Goal: Book appointment/travel/reservation

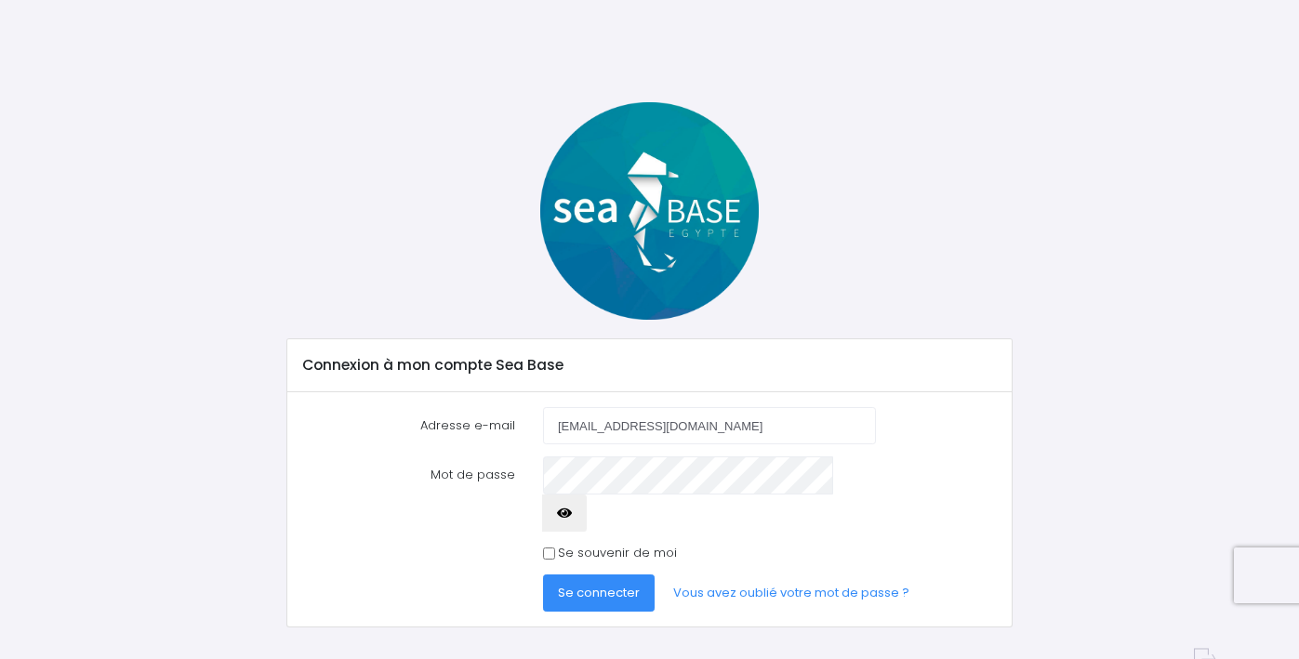
type input "beneh68680@gmail.com"
click at [572, 513] on icon "button" at bounding box center [564, 513] width 15 height 0
click at [621, 584] on span "Se connecter" at bounding box center [599, 593] width 82 height 18
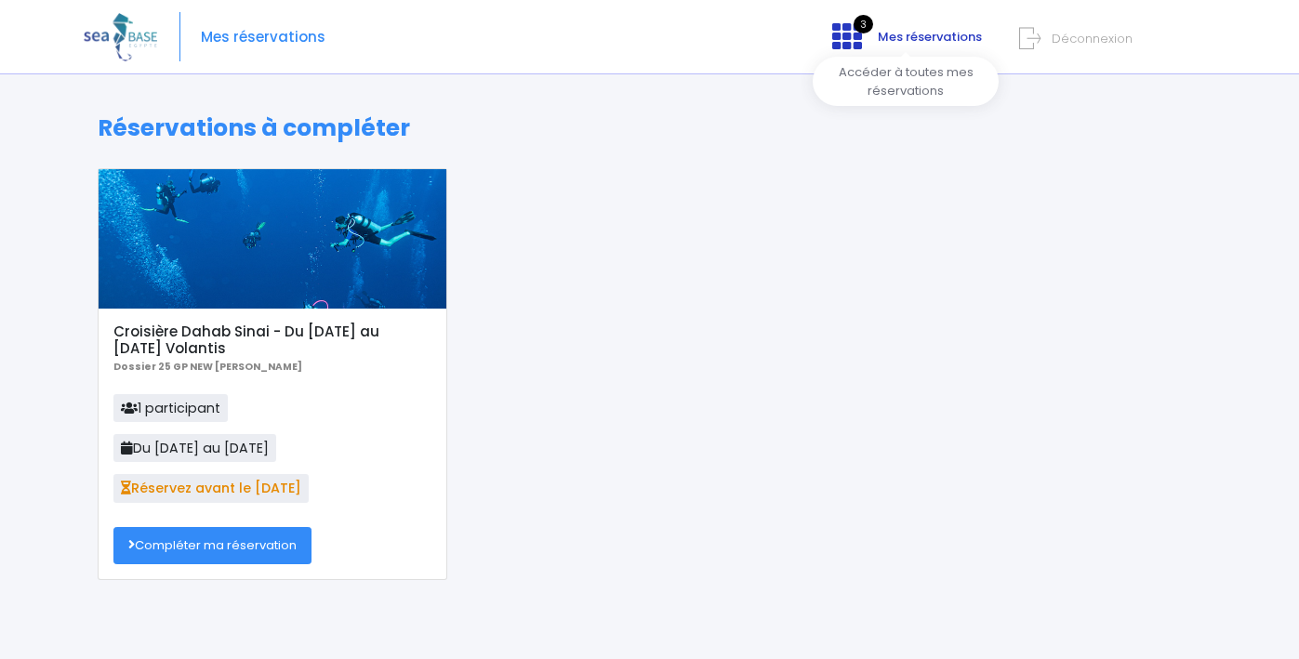
click at [890, 43] on span "Mes réservations" at bounding box center [930, 37] width 104 height 18
click at [891, 30] on span "Mes réservations" at bounding box center [930, 37] width 104 height 18
click at [265, 550] on link "Compléter ma réservation" at bounding box center [212, 545] width 198 height 37
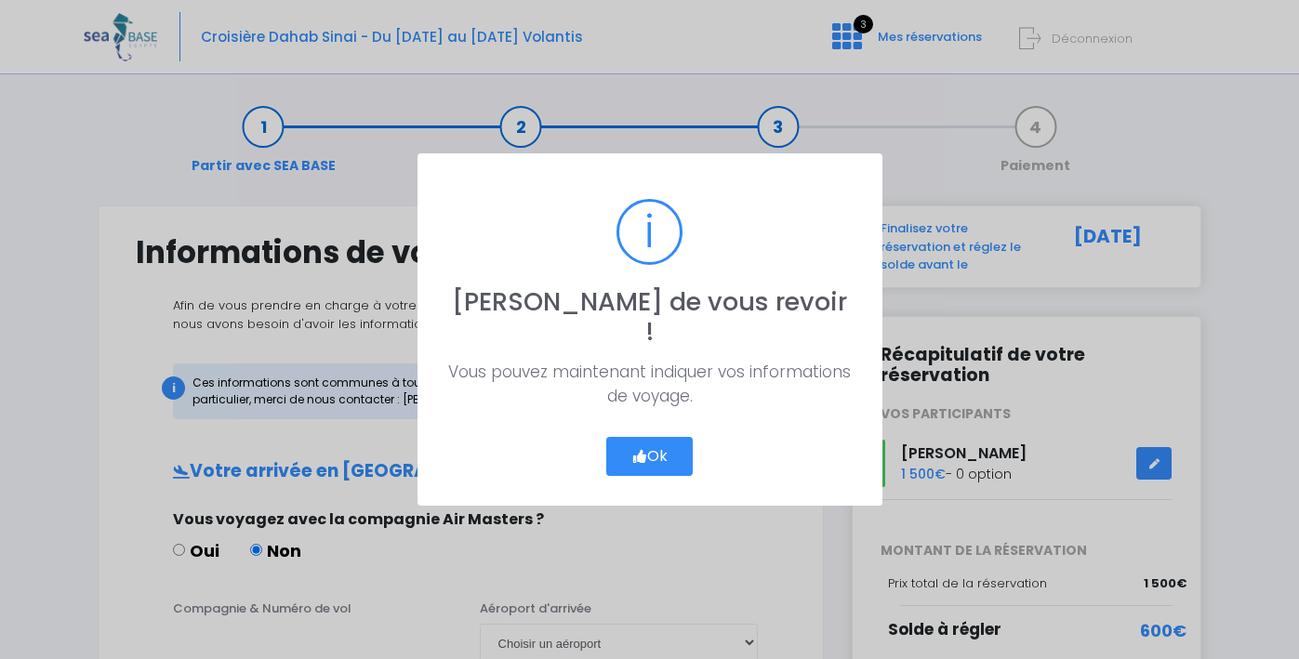
click at [664, 437] on button "Ok" at bounding box center [649, 456] width 87 height 39
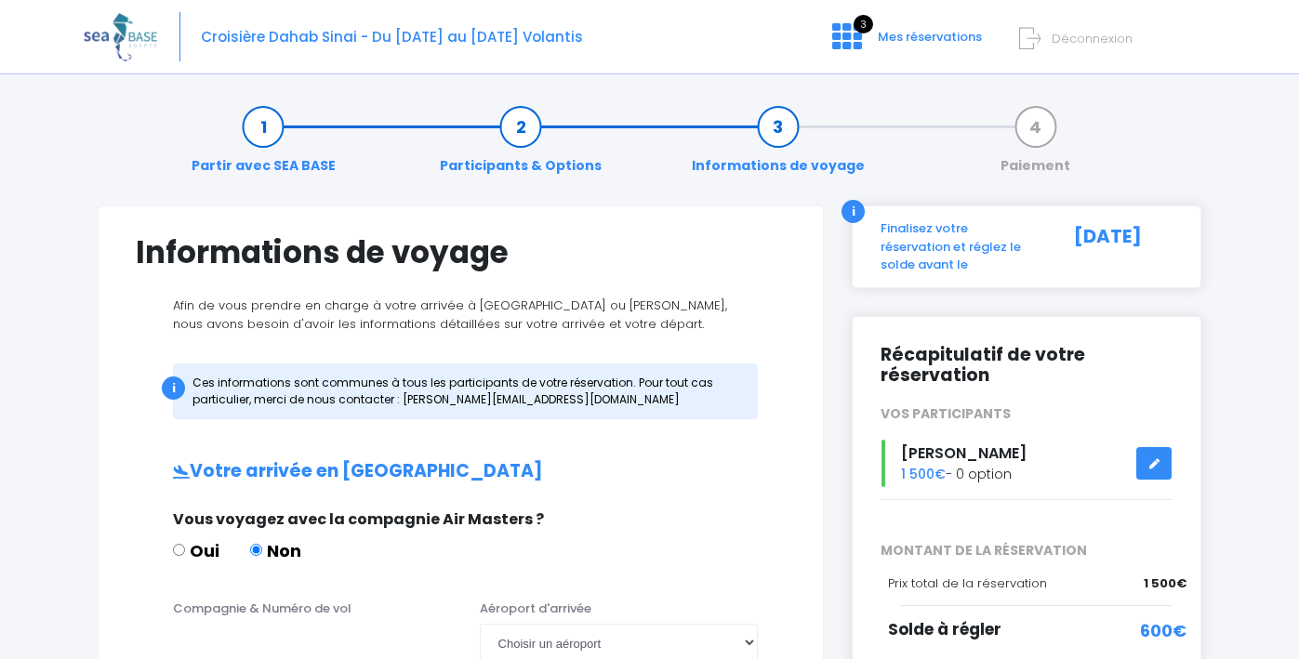
drag, startPoint x: 1285, startPoint y: 164, endPoint x: 1292, endPoint y: 226, distance: 62.7
drag, startPoint x: 777, startPoint y: 619, endPoint x: 775, endPoint y: 524, distance: 95.8
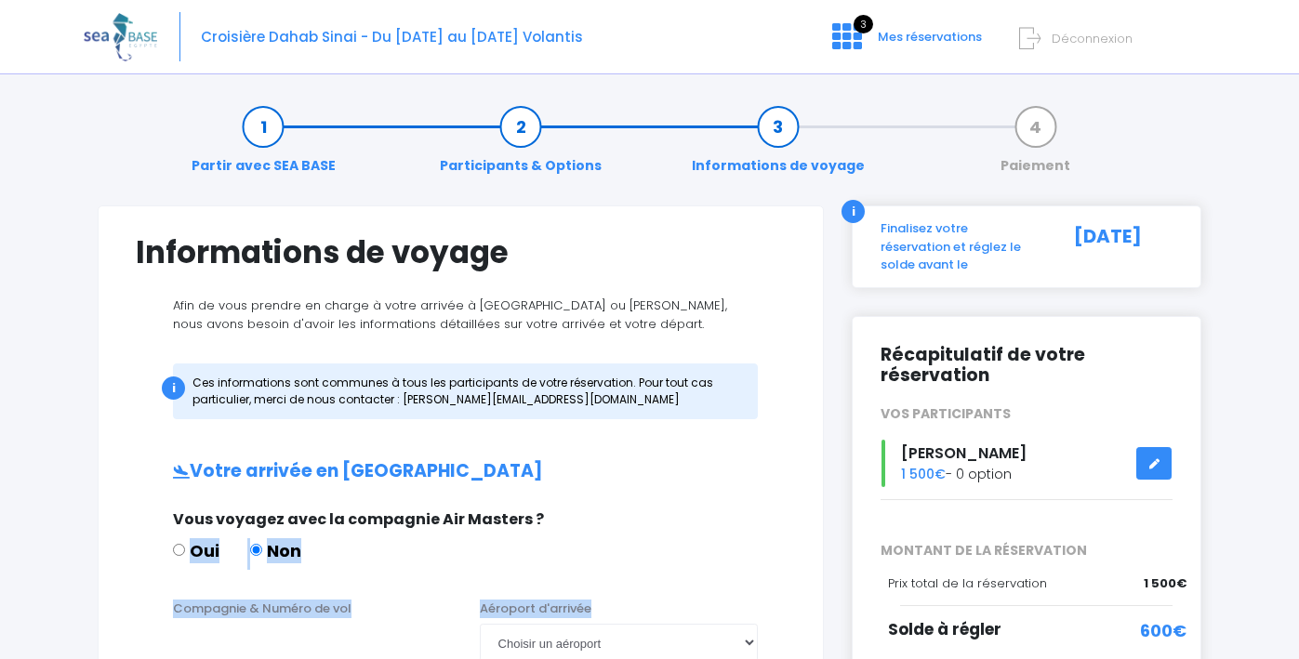
click at [775, 525] on div "Vous voyagez avec la compagnie Air Masters ? Oui Non" at bounding box center [461, 545] width 650 height 73
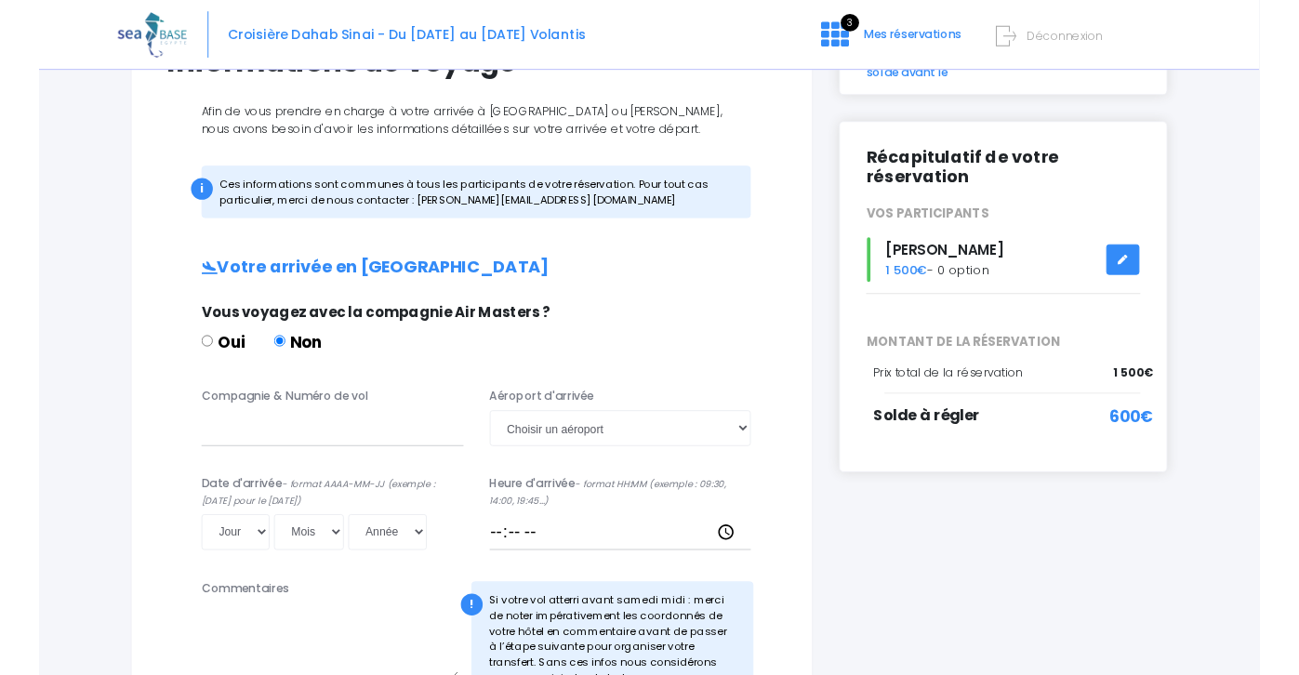
scroll to position [200, 0]
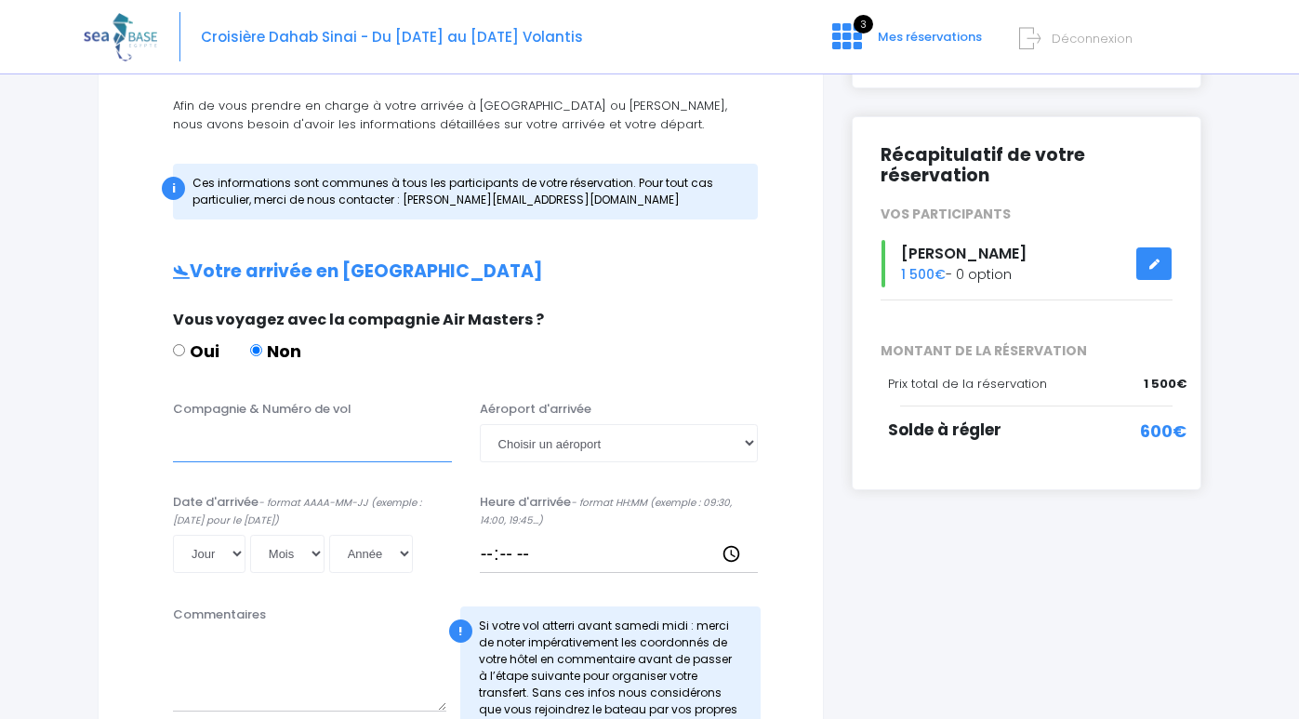
click at [181, 437] on input "Compagnie & Numéro de vol" at bounding box center [312, 442] width 279 height 37
type input "easyjet"
select select "Hurghada"
drag, startPoint x: 212, startPoint y: 554, endPoint x: 1206, endPoint y: 252, distance: 1039.2
click at [1295, 236] on div "Notre plateforme de réservation n'est pas compatible avec votre appareil. Veuil…" at bounding box center [649, 635] width 1299 height 1670
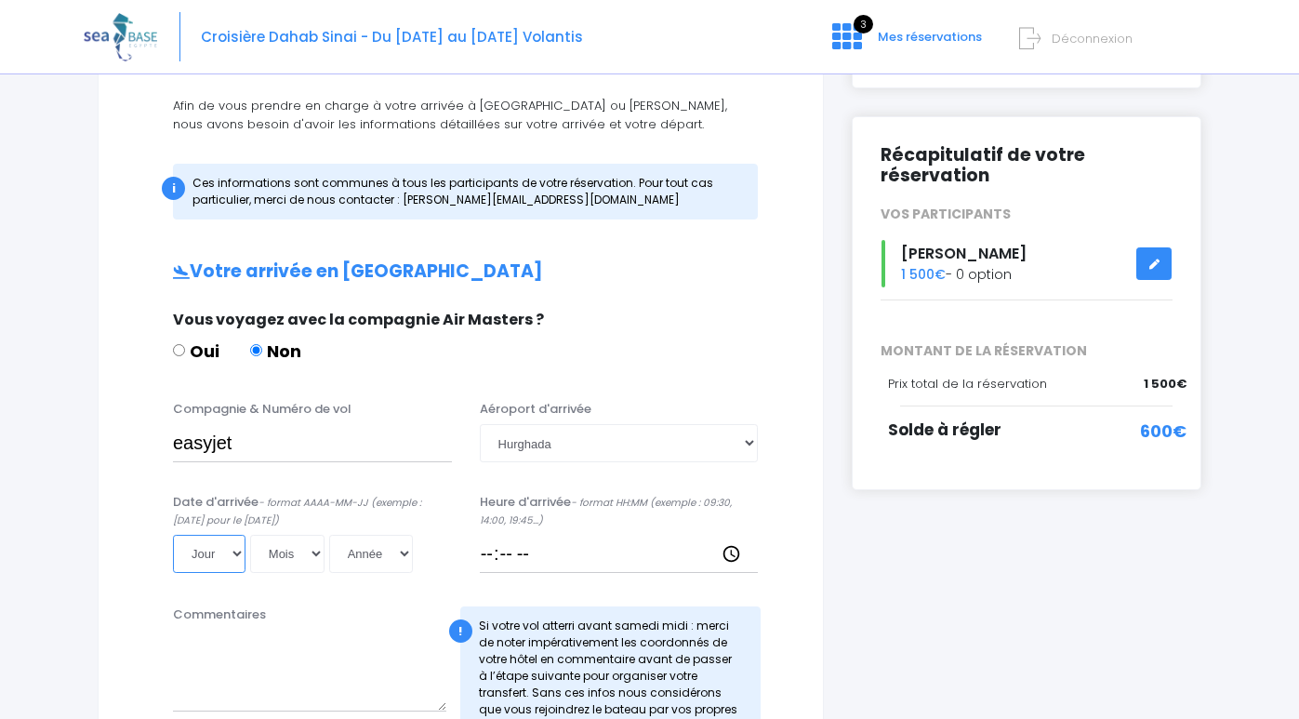
select select "22"
select select "11"
select select "2025"
type input "2025-11-22"
click at [493, 549] on input "Heure d'arrivée - format HH:MM (exemple : 09:30, 14:00, 19:45...)" at bounding box center [619, 553] width 279 height 37
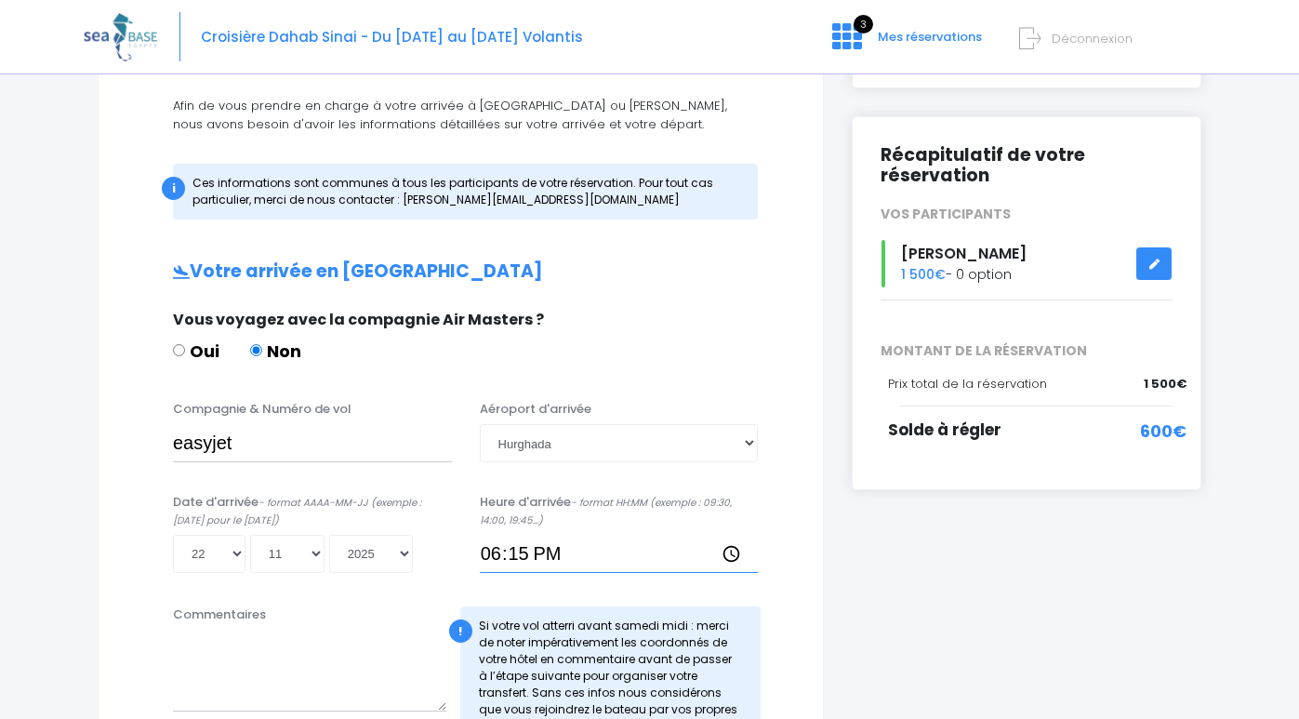
type input "18:15"
click at [1288, 157] on div "Notre plateforme de réservation n'est pas compatible avec votre appareil. Veuil…" at bounding box center [649, 635] width 1299 height 1670
drag, startPoint x: 1294, startPoint y: 153, endPoint x: 1298, endPoint y: 324, distance: 170.3
click at [1298, 324] on div "Notre plateforme de réservation n'est pas compatible avec votre appareil. Veuil…" at bounding box center [649, 635] width 1299 height 1670
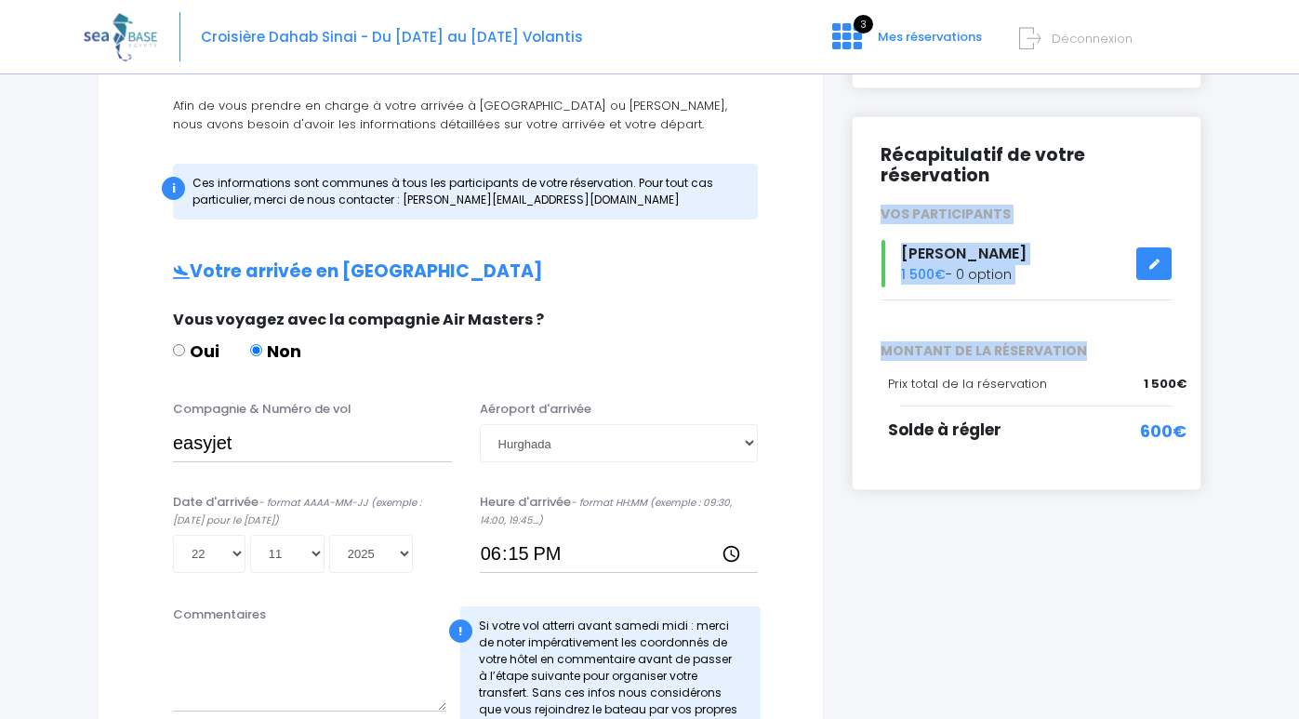
click at [1296, 339] on div "Notre plateforme de réservation n'est pas compatible avec votre appareil. Veuil…" at bounding box center [649, 635] width 1299 height 1670
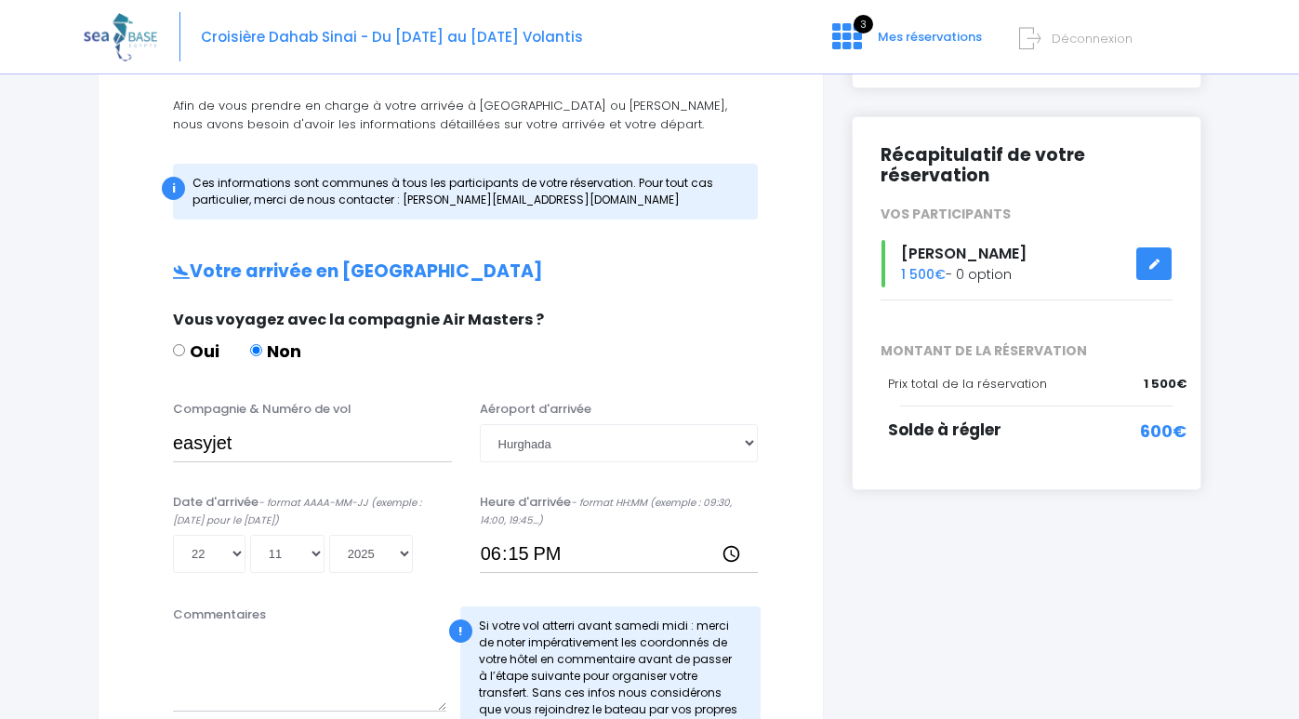
click at [1204, 514] on div "i Finalisez votre réservation et réglez le solde avant le 08/10/2025 Récapitula…" at bounding box center [1027, 657] width 378 height 1303
click at [886, 630] on div "i Finalisez votre réservation et réglez le solde avant le 08/10/2025 Récapitula…" at bounding box center [1027, 657] width 378 height 1303
drag, startPoint x: 557, startPoint y: 628, endPoint x: 606, endPoint y: 610, distance: 52.4
drag, startPoint x: 767, startPoint y: 622, endPoint x: 778, endPoint y: 619, distance: 10.6
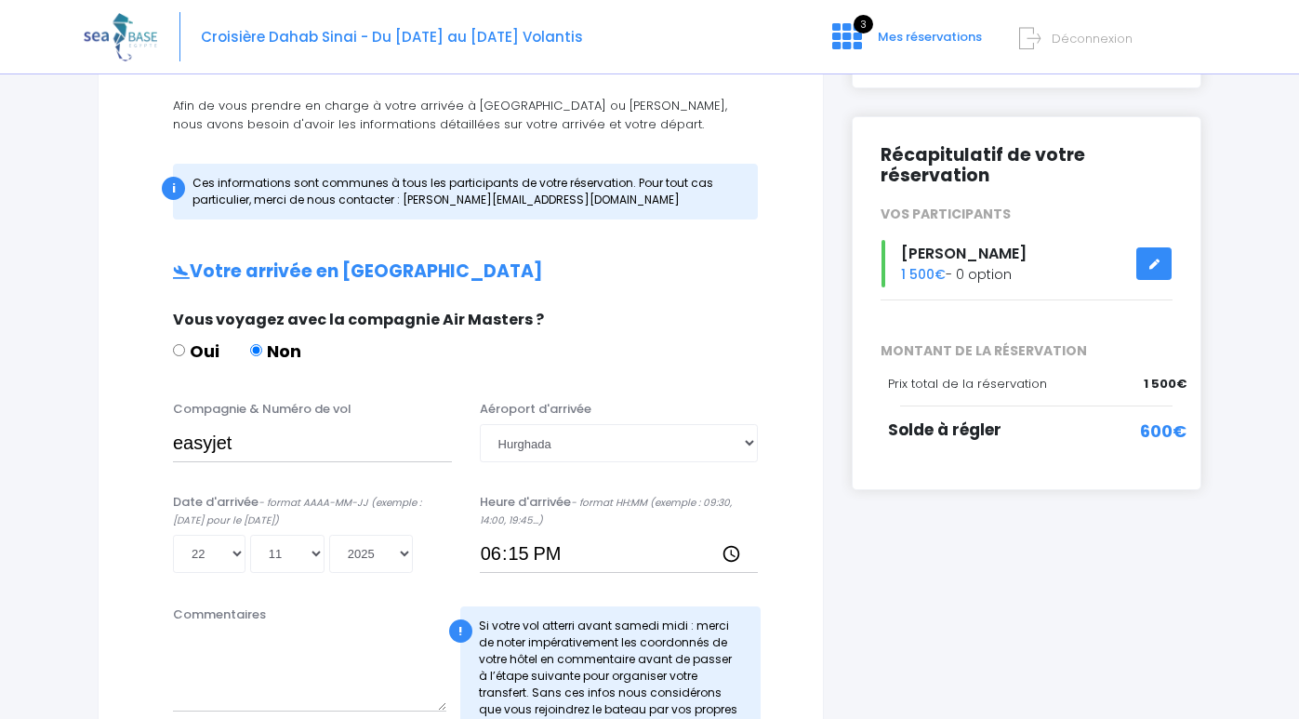
click at [778, 621] on div "Commentaires ! Si votre vol atterri avant samedi midi : merci de noter impérati…" at bounding box center [461, 679] width 678 height 148
drag, startPoint x: 1295, startPoint y: 169, endPoint x: 1295, endPoint y: 240, distance: 70.7
click at [1295, 240] on div "Notre plateforme de réservation n'est pas compatible avec votre appareil. Veuil…" at bounding box center [649, 635] width 1299 height 1670
click at [1298, 246] on div "Notre plateforme de réservation n'est pas compatible avec votre appareil. Veuil…" at bounding box center [649, 635] width 1299 height 1670
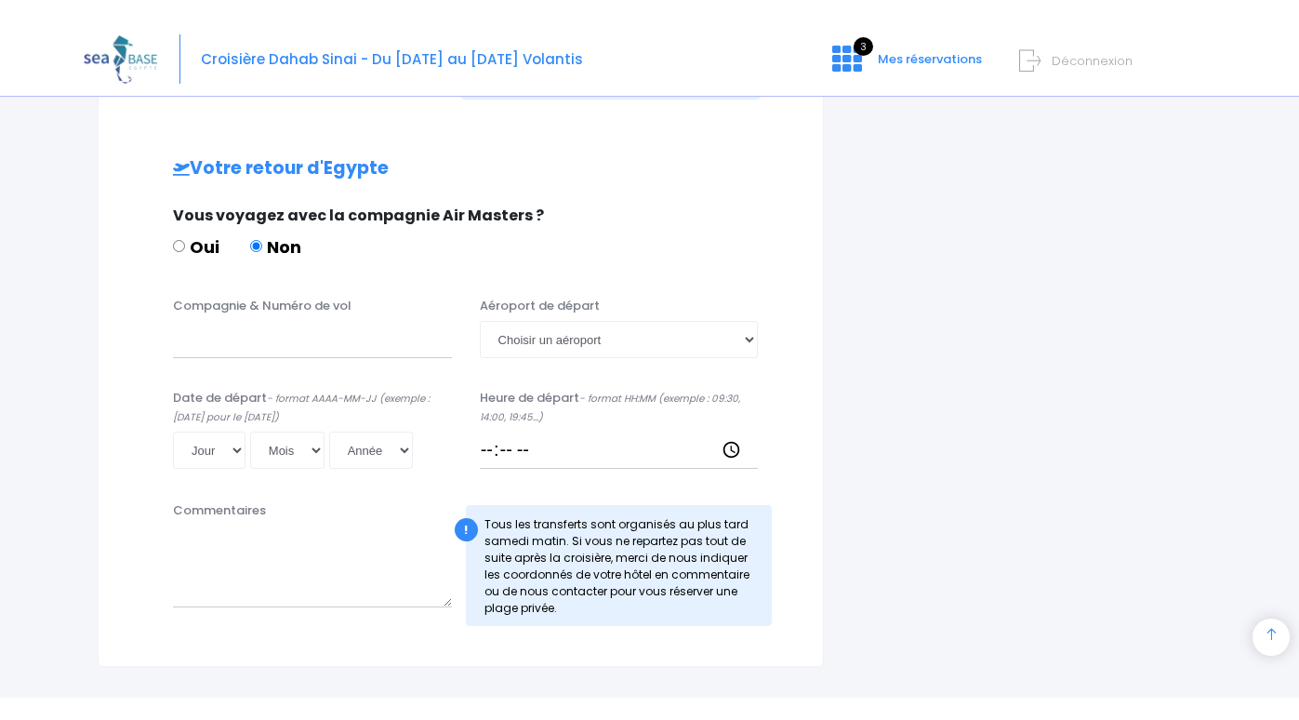
scroll to position [859, 0]
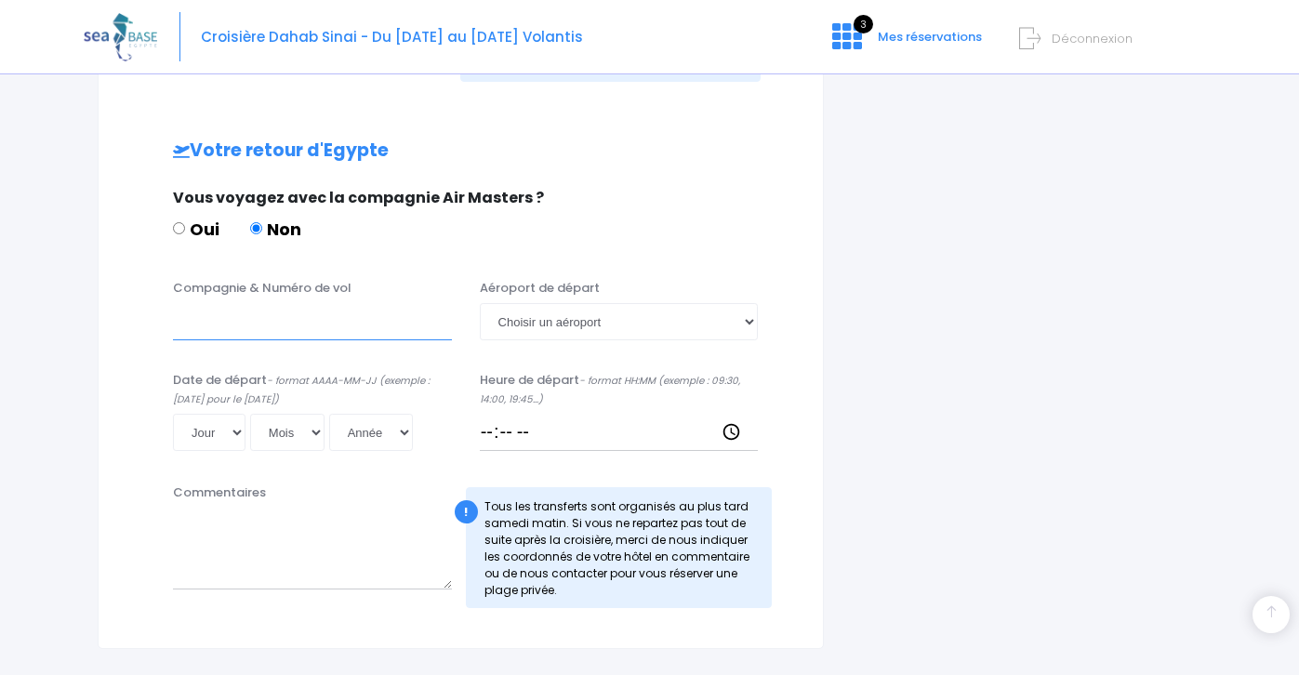
click at [245, 321] on input "Compagnie & Numéro de vol" at bounding box center [312, 321] width 279 height 37
drag, startPoint x: 1296, startPoint y: 474, endPoint x: 1290, endPoint y: 328, distance: 146.1
click at [228, 326] on input "Compagnie & Numéro de vol" at bounding box center [312, 321] width 279 height 37
type input "ezs1268"
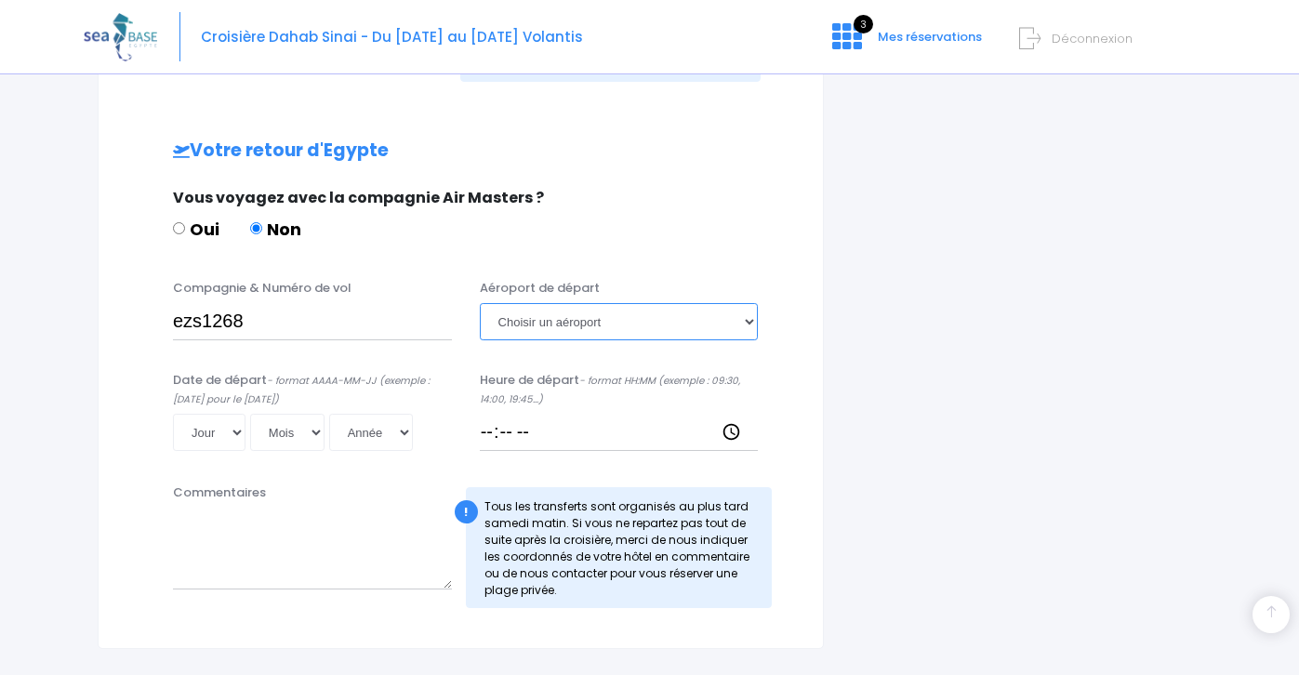
select select "Hurghada"
select select "29"
select select "11"
select select "2025"
type input "2025-11-29"
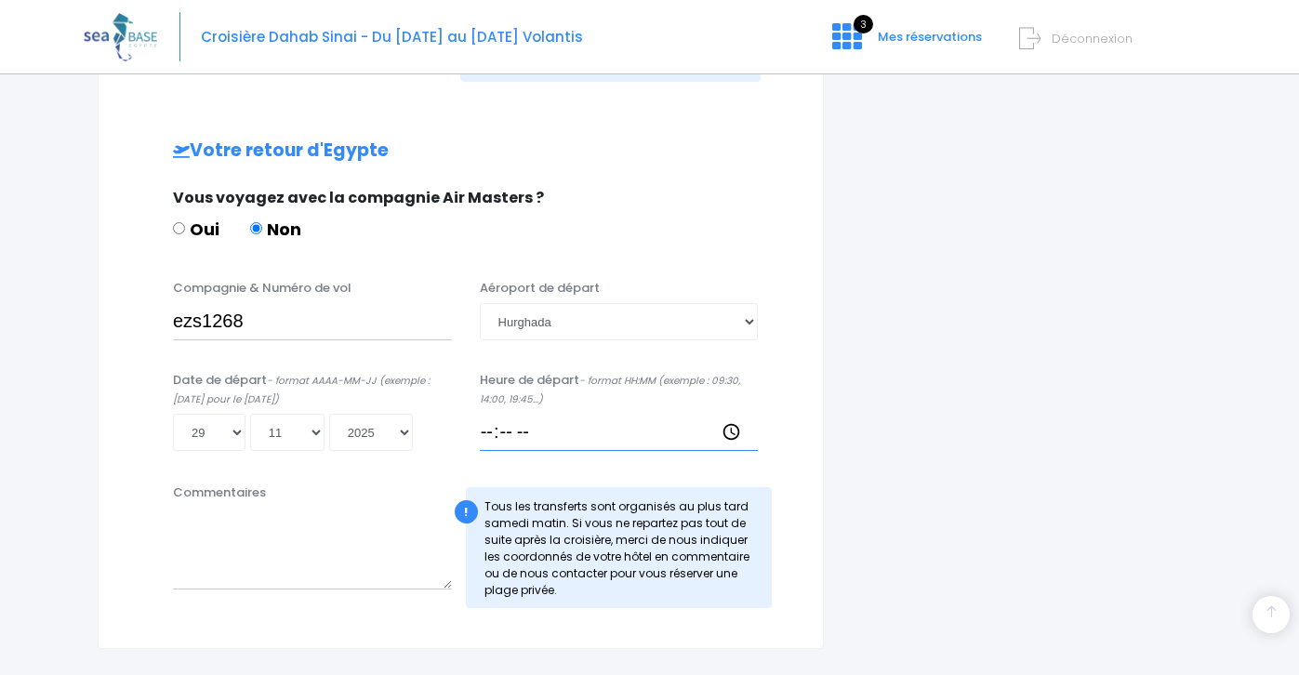
click at [497, 427] on input "Heure de départ - format HH:MM (exemple : 09:30, 14:00, 19:45...)" at bounding box center [619, 432] width 279 height 37
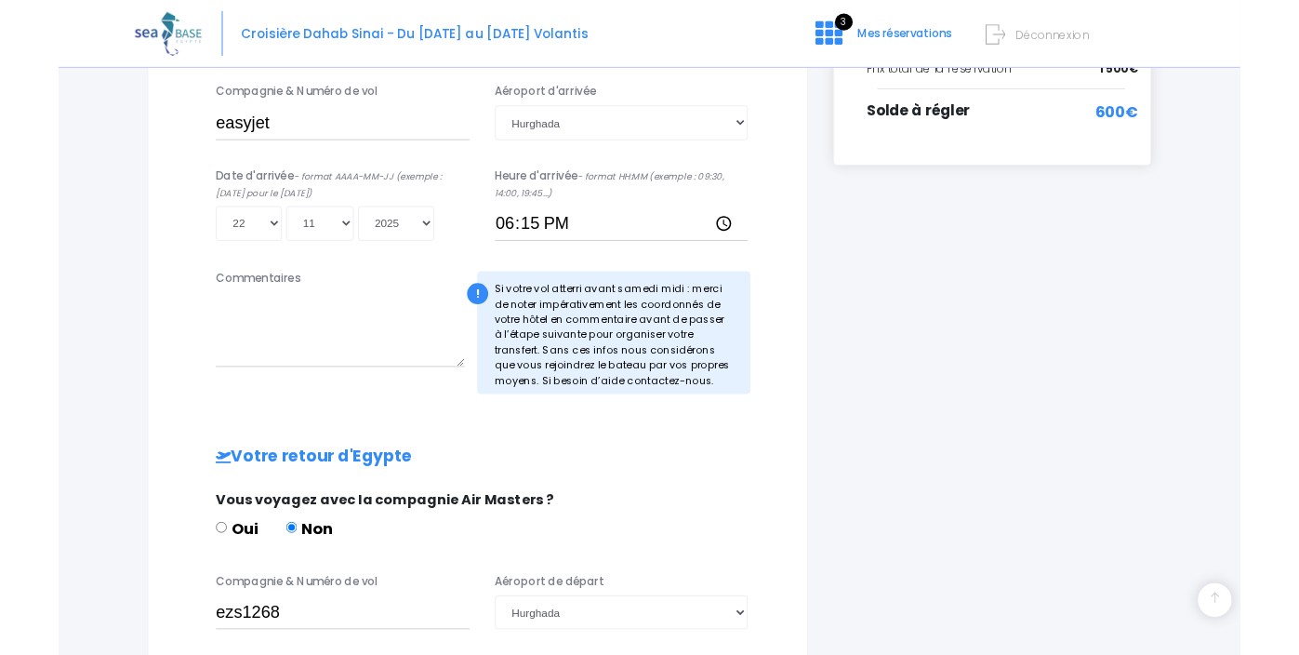
scroll to position [499, 0]
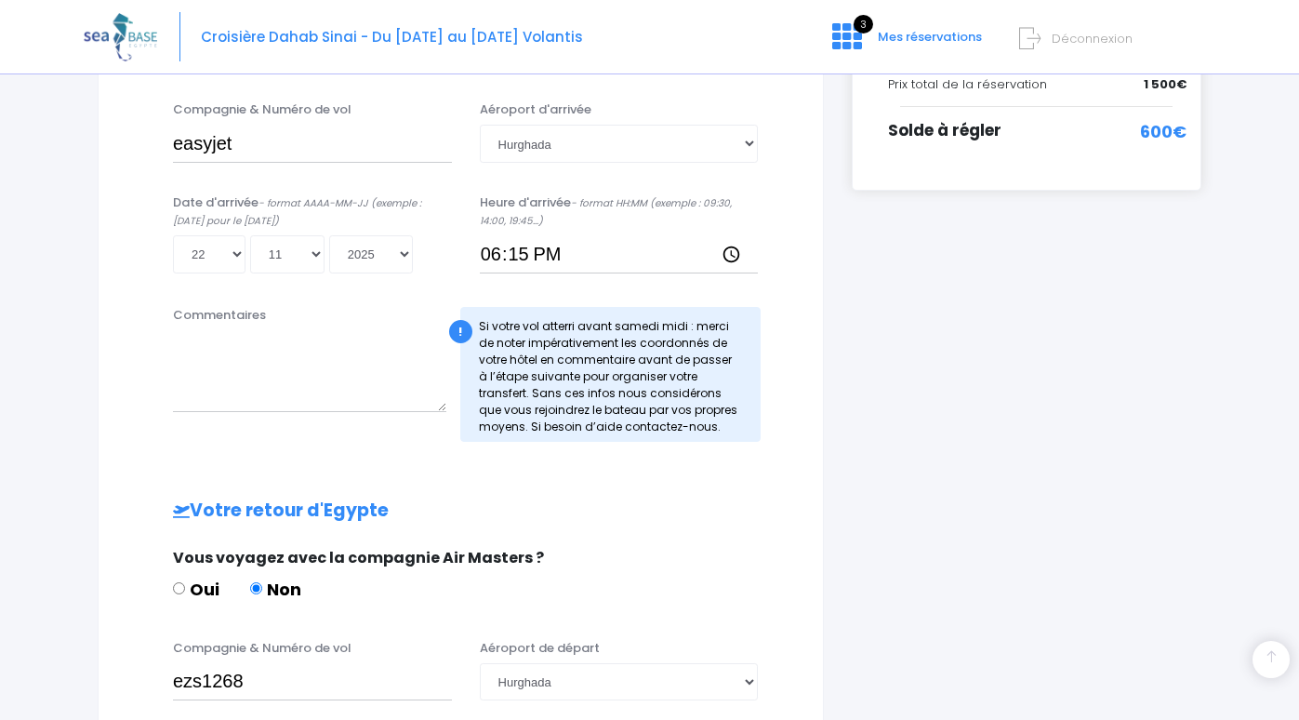
type input "19:10"
click at [248, 147] on input "easyjet" at bounding box center [312, 143] width 279 height 37
type input "easyjet ezs1267"
drag, startPoint x: 1294, startPoint y: 326, endPoint x: 1295, endPoint y: 137, distance: 189.7
click at [1295, 161] on div "Notre plateforme de réservation n'est pas compatible avec votre appareil. Veuil…" at bounding box center [649, 336] width 1299 height 1670
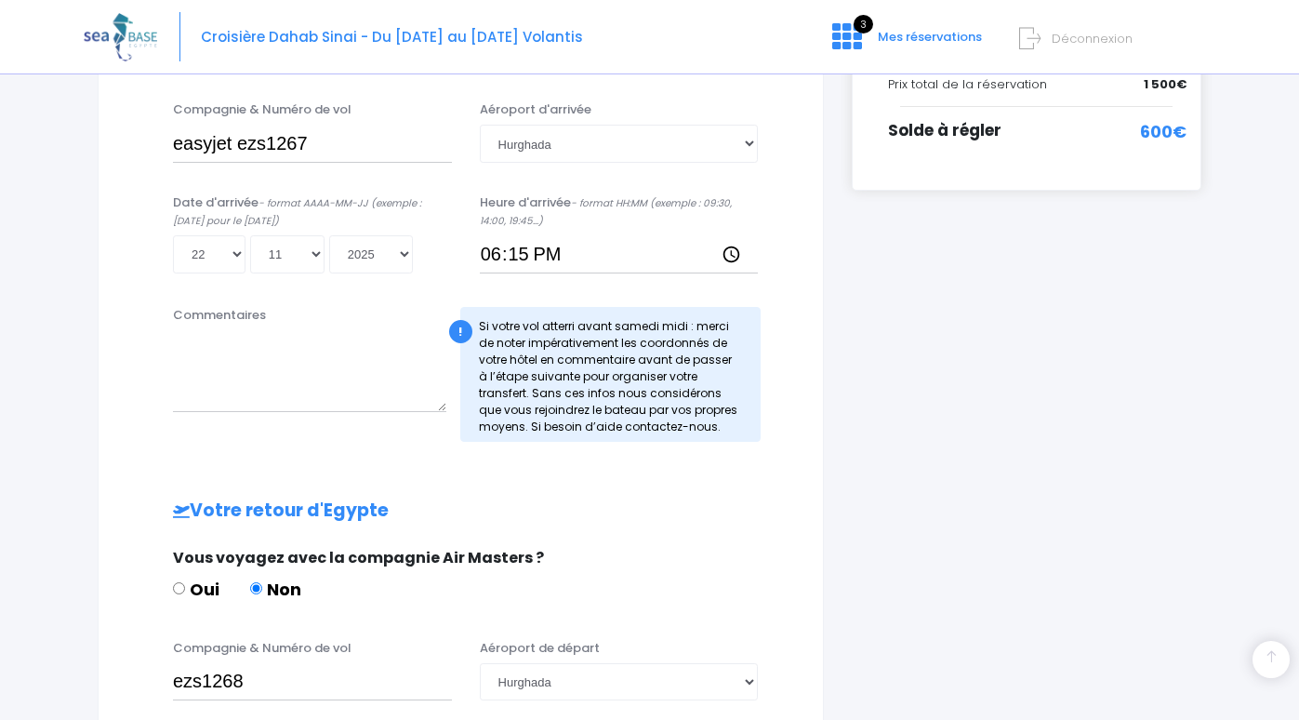
drag, startPoint x: 1288, startPoint y: 106, endPoint x: 1288, endPoint y: 301, distance: 195.3
click at [1288, 285] on div "Notre plateforme de réservation n'est pas compatible avec votre appareil. Veuil…" at bounding box center [649, 336] width 1299 height 1670
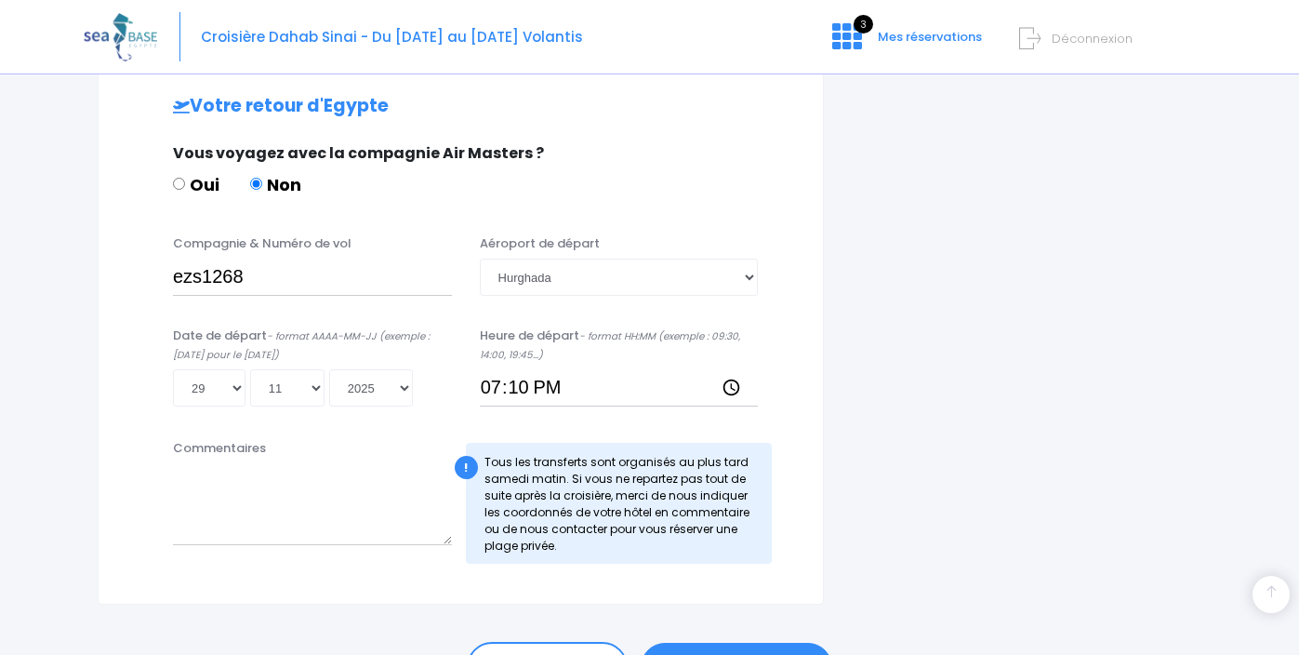
scroll to position [954, 0]
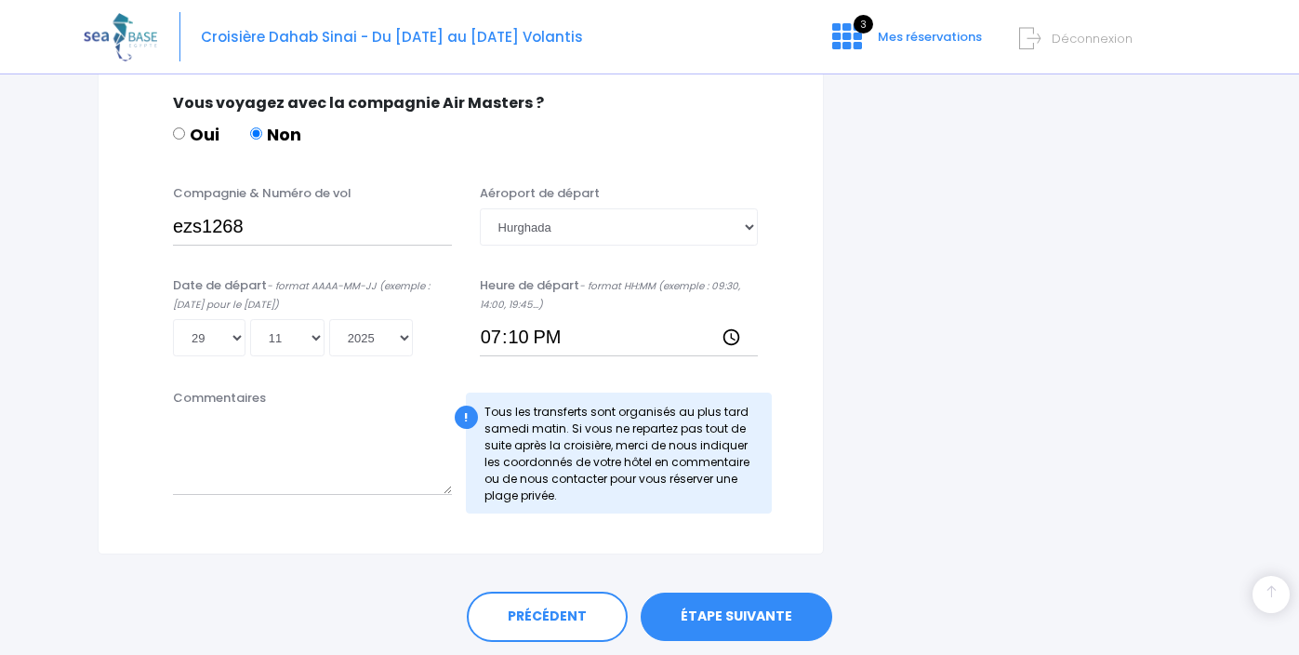
click at [751, 610] on link "ÉTAPE SUIVANTE" at bounding box center [737, 616] width 192 height 48
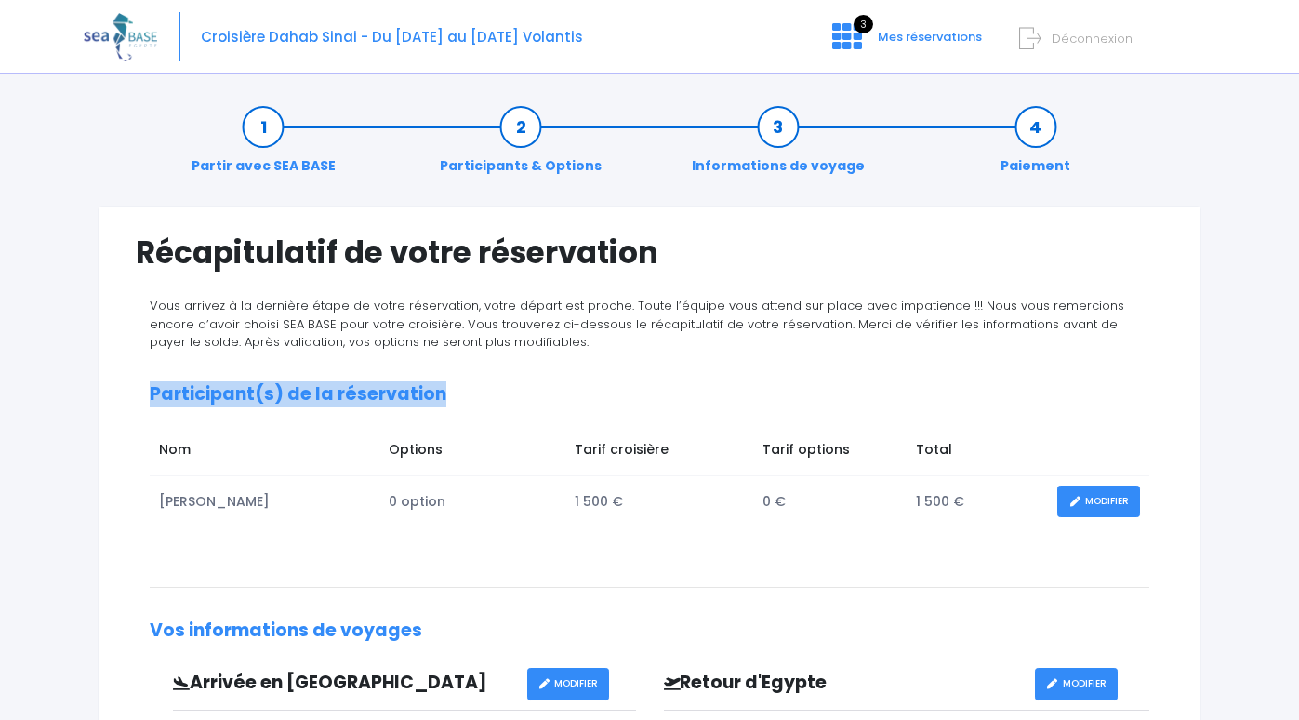
drag, startPoint x: 1295, startPoint y: 356, endPoint x: 1295, endPoint y: 427, distance: 70.7
click at [1295, 429] on div "Notre plateforme de réservation n'est pas compatible avec votre appareil. Veuil…" at bounding box center [649, 654] width 1299 height 1308
click at [1268, 379] on div "Notre plateforme de réservation n'est pas compatible avec votre appareil. Veuil…" at bounding box center [649, 654] width 1299 height 1308
click at [1274, 654] on div "Notre plateforme de réservation n'est pas compatible avec votre appareil. Veuil…" at bounding box center [649, 654] width 1299 height 1308
drag, startPoint x: 1274, startPoint y: 713, endPoint x: 1279, endPoint y: 722, distance: 9.6
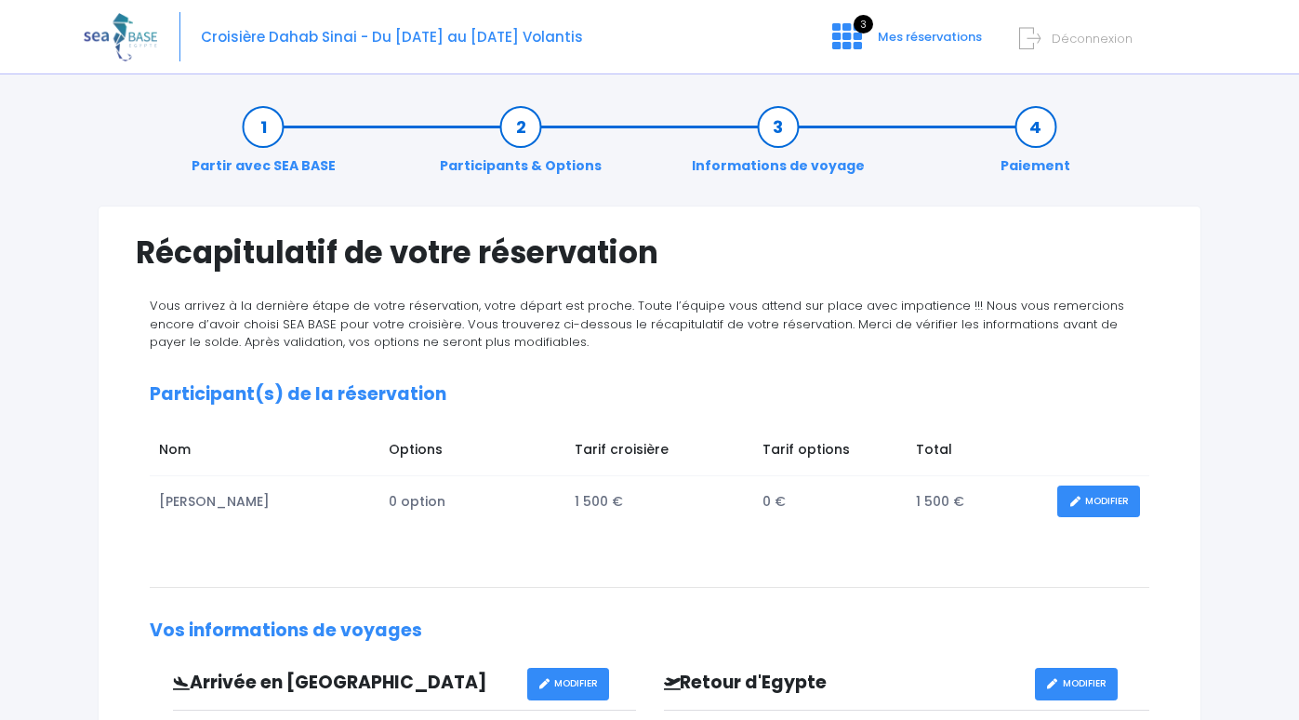
click at [1279, 654] on html "Croisière Dahab Sinai - Du 22/11/25 au 29/11/25 Volantis 3 Mes réservations Déc…" at bounding box center [649, 360] width 1299 height 720
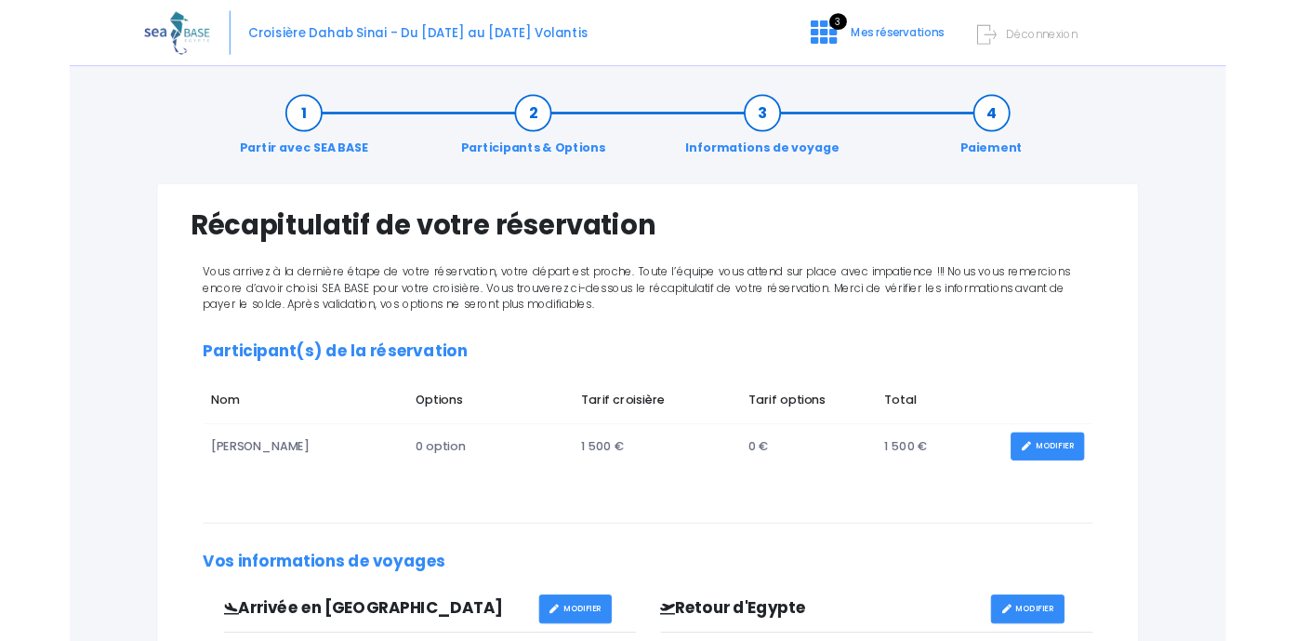
scroll to position [3, 0]
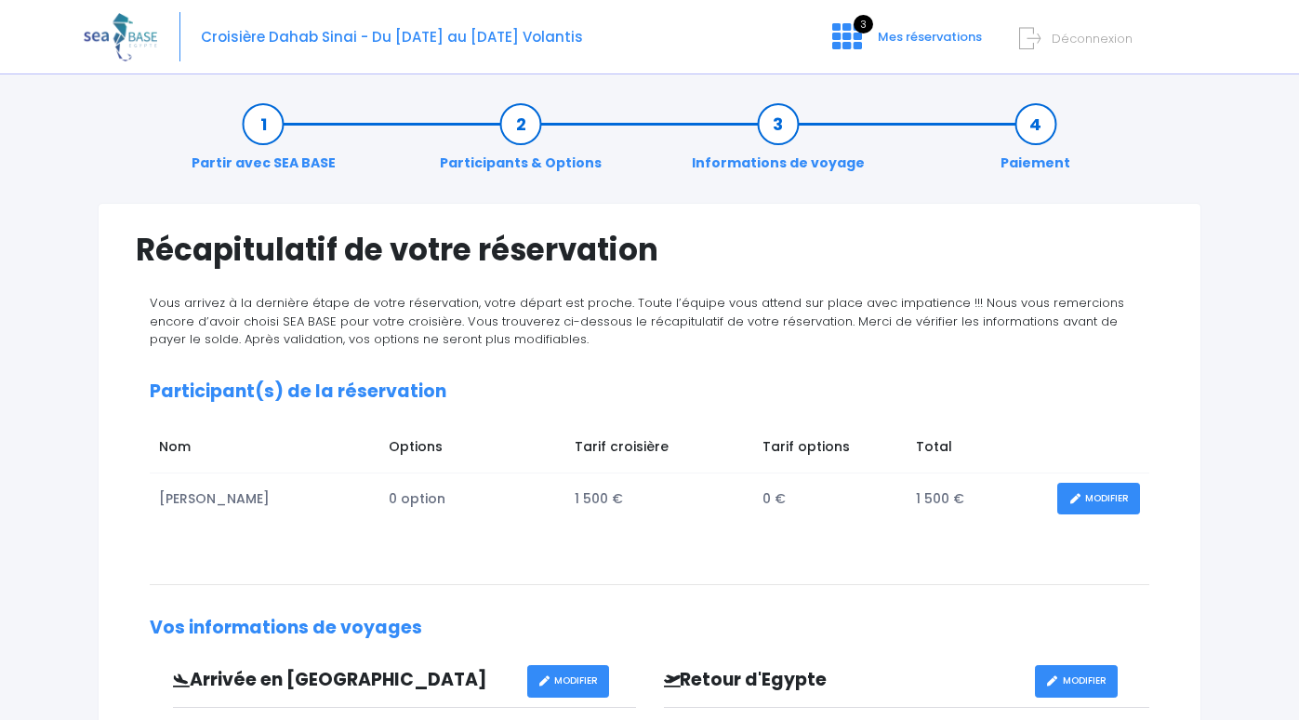
drag, startPoint x: 1270, startPoint y: 550, endPoint x: 1273, endPoint y: 593, distance: 43.9
click at [1273, 599] on div "Notre plateforme de réservation n'est pas compatible avec votre appareil. Veuil…" at bounding box center [649, 651] width 1299 height 1308
click at [1295, 315] on div "Notre plateforme de réservation n'est pas compatible avec votre appareil. Veuil…" at bounding box center [649, 651] width 1299 height 1308
click at [1289, 313] on div "Notre plateforme de réservation n'est pas compatible avec votre appareil. Veuil…" at bounding box center [649, 651] width 1299 height 1308
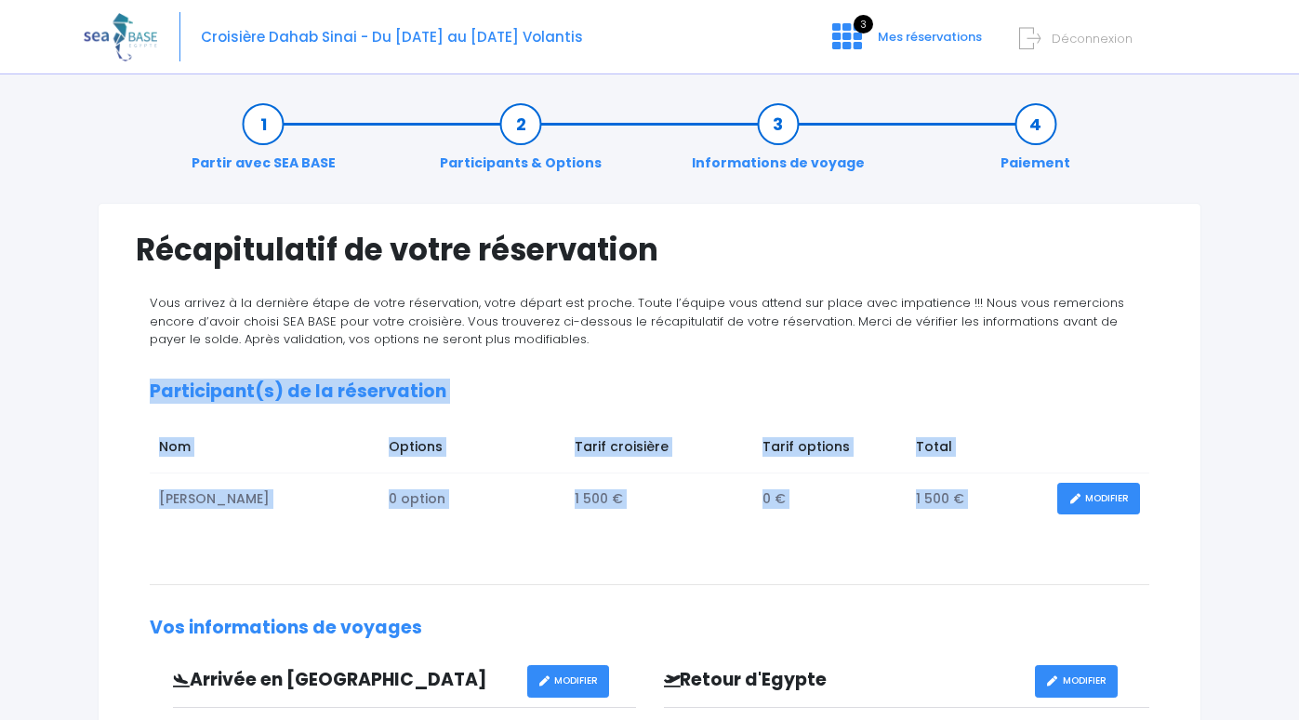
drag, startPoint x: 1294, startPoint y: 373, endPoint x: 1298, endPoint y: 545, distance: 172.1
click at [1298, 546] on div "Notre plateforme de réservation n'est pas compatible avec votre appareil. Veuil…" at bounding box center [649, 651] width 1299 height 1308
click at [1298, 542] on div "Notre plateforme de réservation n'est pas compatible avec votre appareil. Veuil…" at bounding box center [649, 651] width 1299 height 1308
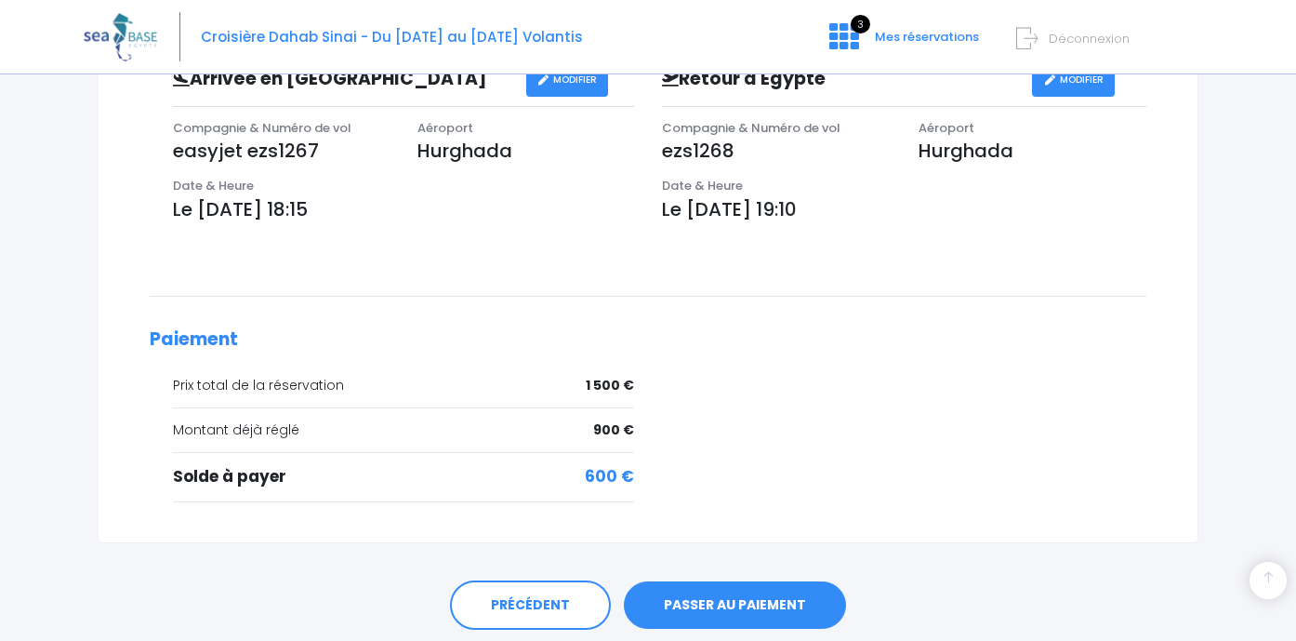
scroll to position [632, 0]
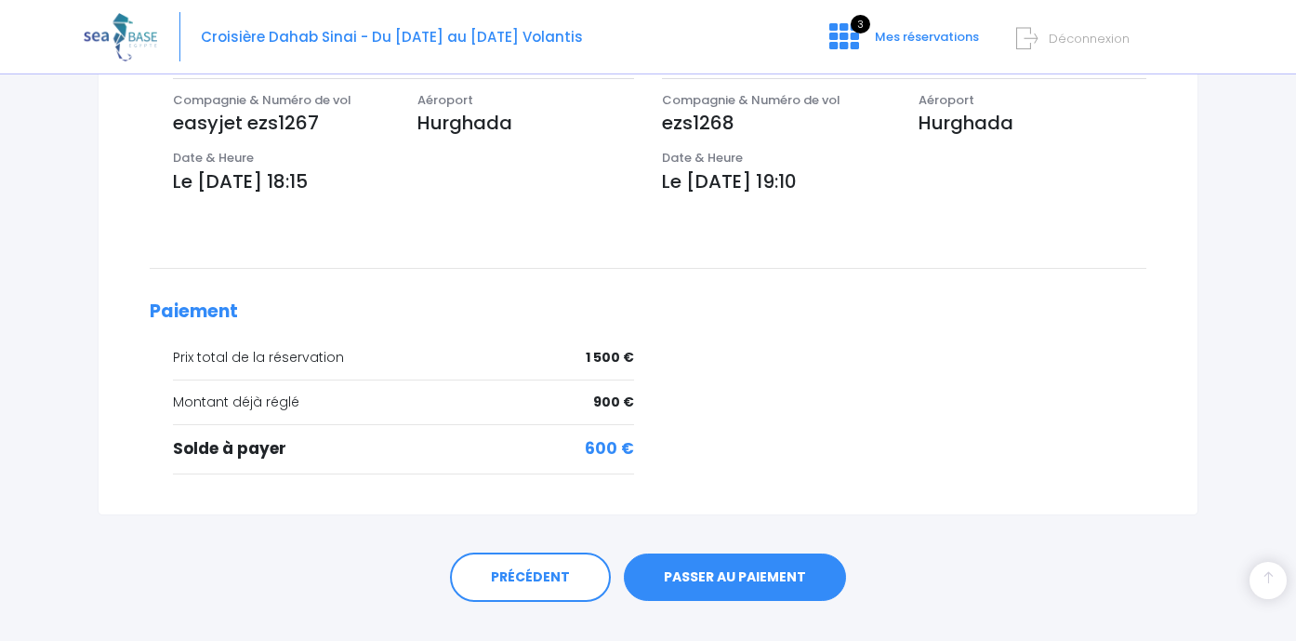
click at [747, 575] on link "PASSER AU PAIEMENT" at bounding box center [735, 577] width 222 height 48
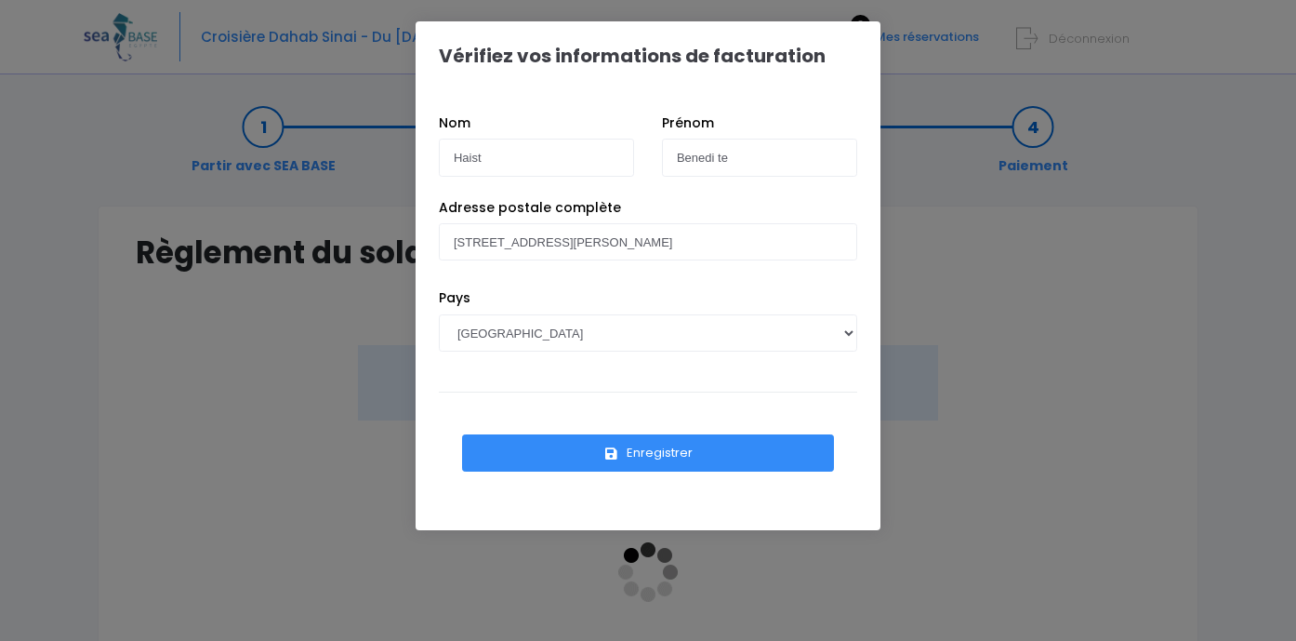
click at [685, 456] on button "Enregistrer" at bounding box center [648, 452] width 372 height 37
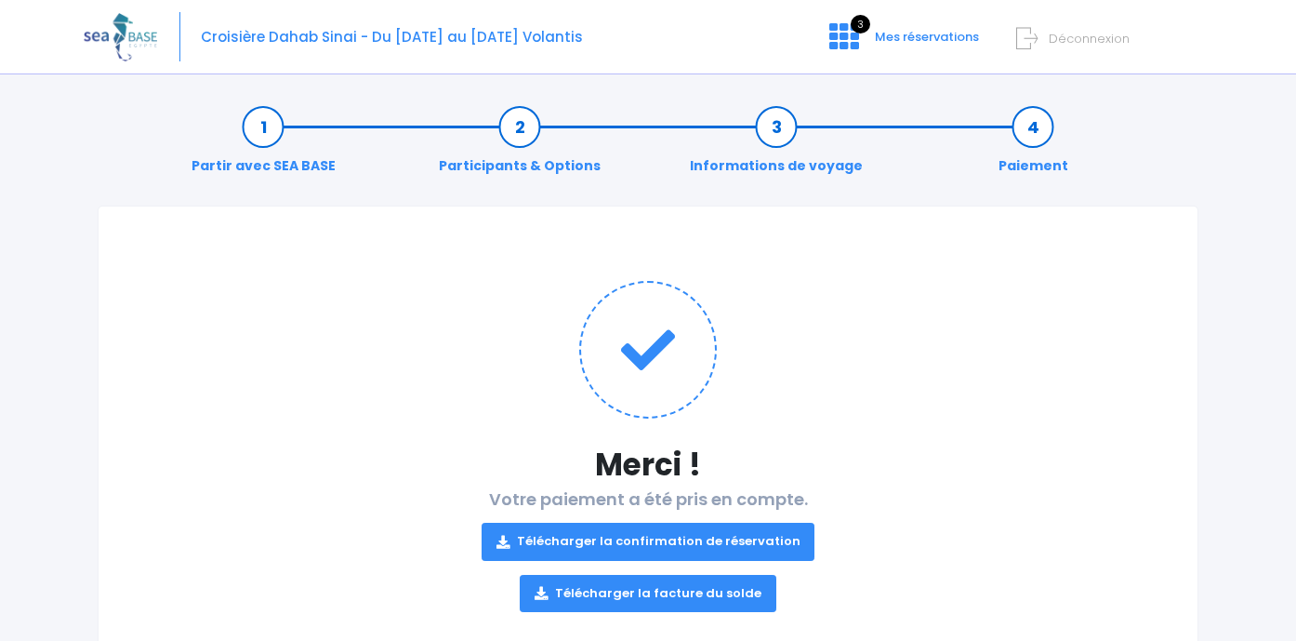
click at [1070, 276] on div "Merci ! Votre paiement a été pris en compte. Télécharger la confirmation de rés…" at bounding box center [648, 429] width 1101 height 447
click at [1048, 632] on div "Merci ! Votre paiement a été pris en compte. Télécharger la confirmation de rés…" at bounding box center [648, 429] width 1101 height 447
